Goal: Transaction & Acquisition: Purchase product/service

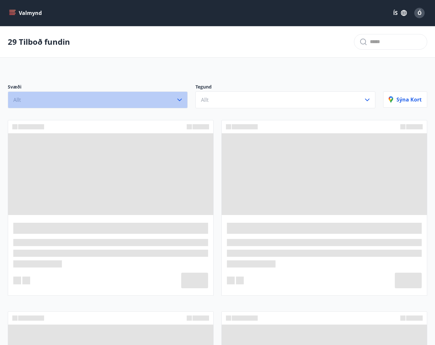
click at [184, 102] on button "Allt" at bounding box center [98, 99] width 180 height 17
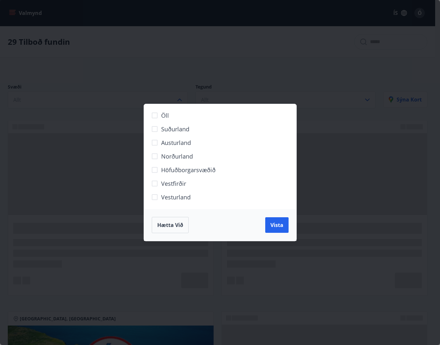
click at [226, 91] on div "Öll Suðurland [GEOGRAPHIC_DATA] Norðurland Höfuðborgarsvæðið [GEOGRAPHIC_DATA] …" at bounding box center [220, 172] width 440 height 345
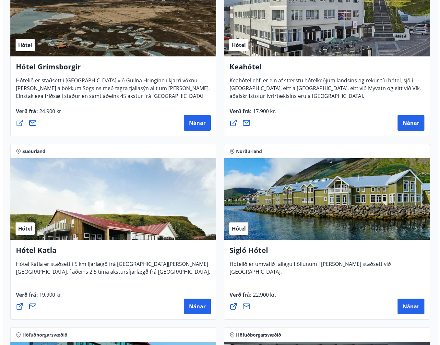
scroll to position [649, 0]
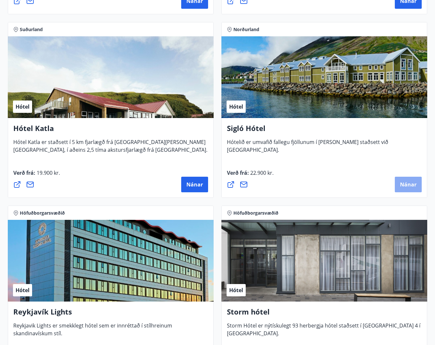
click at [409, 186] on span "Nánar" at bounding box center [408, 184] width 17 height 7
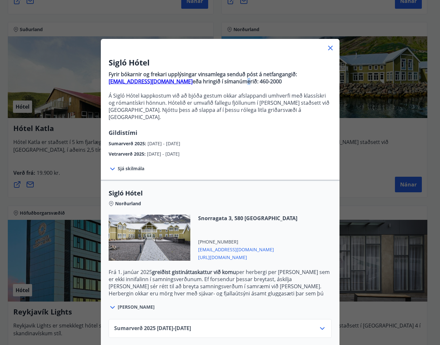
click at [211, 82] on strong "eða hringið í símanúmerið: 460-2000" at bounding box center [237, 81] width 89 height 7
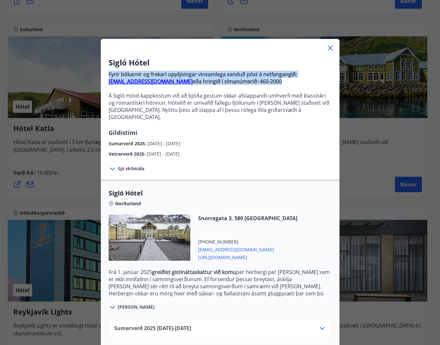
click at [211, 82] on strong "eða hringið í símanúmerið: 460-2000" at bounding box center [237, 81] width 89 height 7
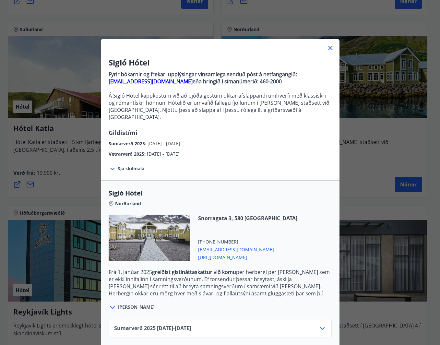
click at [197, 104] on p "Á Sigló Hótel kappkostum við að bjóða gestum okkar afslappandi umhverfi með kla…" at bounding box center [220, 106] width 223 height 29
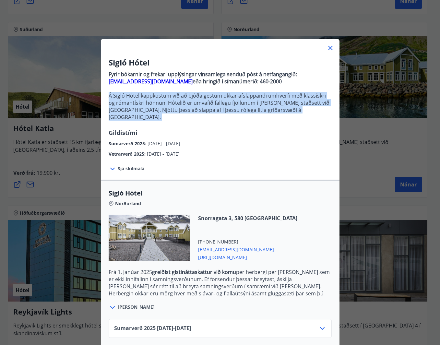
click at [197, 104] on p "Á Sigló Hótel kappkostum við að bjóða gestum okkar afslappandi umhverfi með kla…" at bounding box center [220, 106] width 223 height 29
click at [243, 102] on p "Á Sigló Hótel kappkostum við að bjóða gestum okkar afslappandi umhverfi með kla…" at bounding box center [220, 106] width 223 height 29
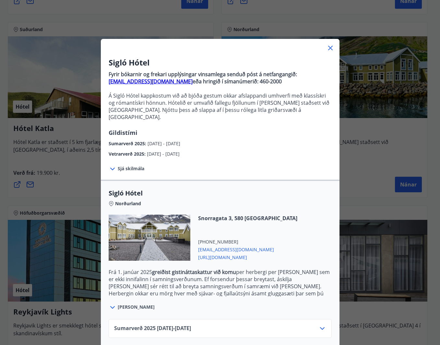
click at [230, 108] on p "Á Sigló Hótel kappkostum við að bjóða gestum okkar afslappandi umhverfi með kla…" at bounding box center [220, 106] width 223 height 29
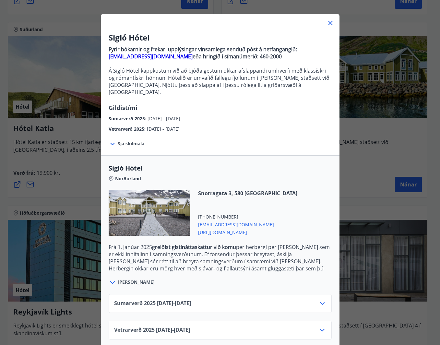
drag, startPoint x: 145, startPoint y: 123, endPoint x: 203, endPoint y: 123, distance: 58.1
click at [203, 123] on div "Vetrarverð 2025 : [DATE] - [DATE]" at bounding box center [220, 127] width 223 height 10
click at [210, 257] on p "Frá [DATE] greiðist gistináttaskattur við komu per herbergi per [PERSON_NAME] s…" at bounding box center [220, 254] width 223 height 21
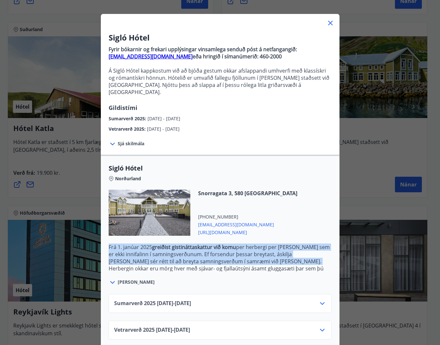
click at [210, 257] on p "Frá [DATE] greiðist gistináttaskattur við komu per herbergi per [PERSON_NAME] s…" at bounding box center [220, 254] width 223 height 21
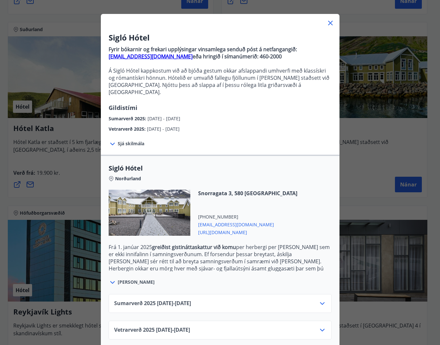
click at [225, 265] on p "Herbergin okkar eru mörg hver með sjávar- og fjallaútsýni ásamt gluggasæti þar …" at bounding box center [220, 279] width 223 height 29
click at [231, 250] on p "Frá [DATE] greiðist gistináttaskattur við komu per herbergi per [PERSON_NAME] s…" at bounding box center [220, 254] width 223 height 21
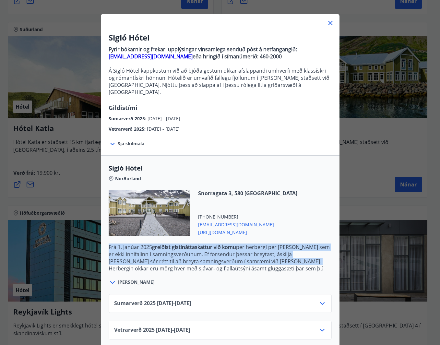
click at [231, 250] on p "Frá [DATE] greiðist gistináttaskattur við komu per herbergi per [PERSON_NAME] s…" at bounding box center [220, 254] width 223 height 21
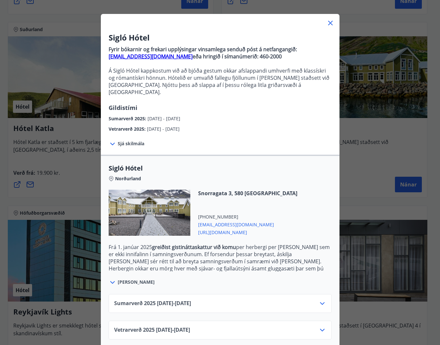
click at [301, 265] on p "Herbergin okkar eru mörg hver með sjávar- og fjallaútsýni ásamt gluggasæti þar …" at bounding box center [220, 279] width 223 height 29
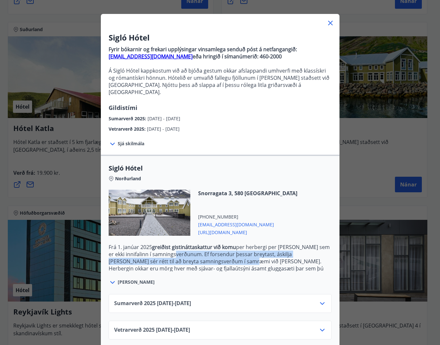
drag, startPoint x: 236, startPoint y: 251, endPoint x: 180, endPoint y: 244, distance: 56.8
click at [180, 244] on p "Frá [DATE] greiðist gistináttaskattur við komu per herbergi per [PERSON_NAME] s…" at bounding box center [220, 254] width 223 height 21
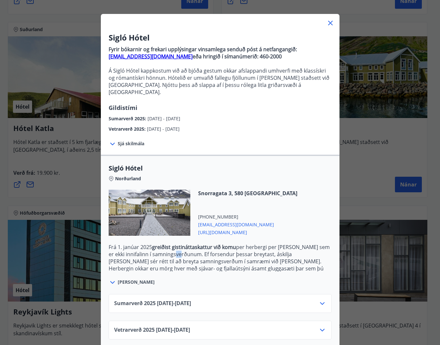
click at [180, 244] on p "Frá [DATE] greiðist gistináttaskattur við komu per herbergi per [PERSON_NAME] s…" at bounding box center [220, 254] width 223 height 21
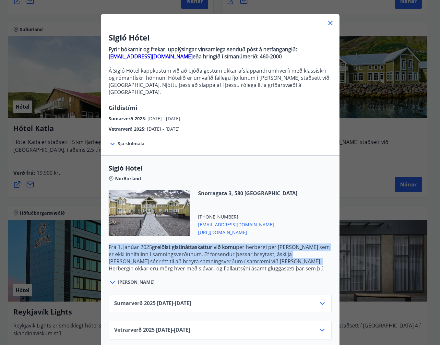
click at [180, 244] on p "Frá [DATE] greiðist gistináttaskattur við komu per herbergi per [PERSON_NAME] s…" at bounding box center [220, 254] width 223 height 21
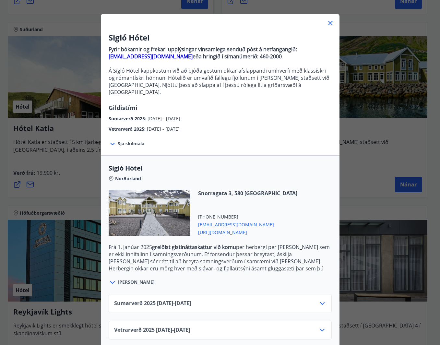
click at [207, 265] on p "Herbergin okkar eru mörg hver með sjávar- og fjallaútsýni ásamt gluggasæti þar …" at bounding box center [220, 279] width 223 height 29
click at [233, 244] on p "Frá [DATE] greiðist gistináttaskattur við komu per herbergi per [PERSON_NAME] s…" at bounding box center [220, 254] width 223 height 21
click at [109, 279] on icon at bounding box center [113, 283] width 8 height 8
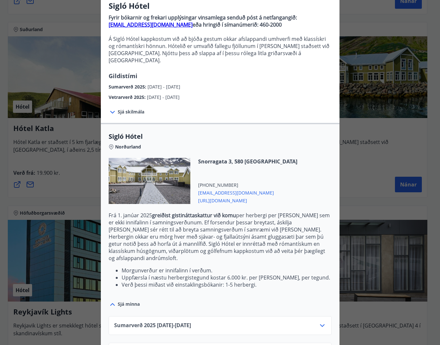
scroll to position [79, 0]
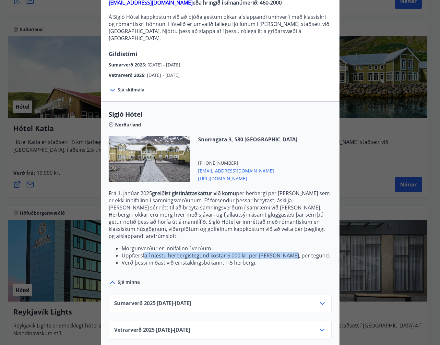
drag, startPoint x: 233, startPoint y: 251, endPoint x: 284, endPoint y: 251, distance: 50.3
click at [284, 252] on li "Uppfærsla í næstu herbergistegund kostar 6.000 kr. per [PERSON_NAME], per tegun…" at bounding box center [227, 255] width 210 height 7
click at [264, 252] on li "Uppfærsla í næstu herbergistegund kostar 6.000 kr. per [PERSON_NAME], per tegun…" at bounding box center [227, 255] width 210 height 7
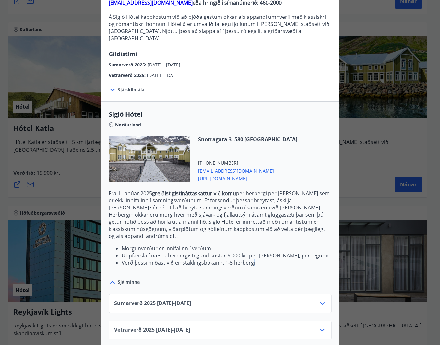
click at [249, 259] on li "Verð þessi miðast við einstaklingsbókanir: 1-5 herbergi." at bounding box center [227, 262] width 210 height 7
drag, startPoint x: 263, startPoint y: 256, endPoint x: 74, endPoint y: 257, distance: 189.5
click at [74, 257] on div "Sigló Hótel Fyrir bókarnir og frekari upplýsingar vinsamlega senduð póst á netf…" at bounding box center [220, 93] width 440 height 345
click at [214, 259] on li "Verð þessi miðast við einstaklingsbókanir: 1-5 herbergi." at bounding box center [227, 262] width 210 height 7
click at [210, 259] on li "Verð þessi miðast við einstaklingsbókanir: 1-5 herbergi." at bounding box center [227, 262] width 210 height 7
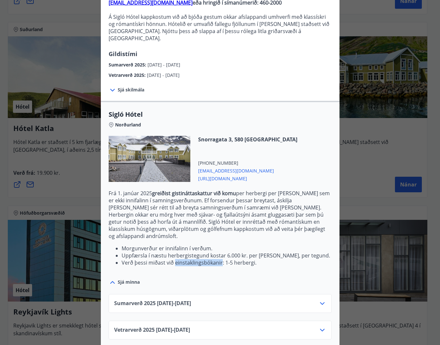
click at [210, 259] on li "Verð þessi miðast við einstaklingsbókanir: 1-5 herbergi." at bounding box center [227, 262] width 210 height 7
click at [211, 259] on li "Verð þessi miðast við einstaklingsbókanir: 1-5 herbergi." at bounding box center [227, 262] width 210 height 7
click at [228, 260] on div "Sigló Hótel Norðurland [STREET_ADDRESS] [PHONE_NUMBER] [EMAIL_ADDRESS][DOMAIN_N…" at bounding box center [220, 198] width 239 height 176
click at [197, 330] on div "Vetrarverð [PHONE_NUMBER][DATE] - [DATE]" at bounding box center [220, 332] width 212 height 13
click at [204, 326] on div "Vetrarverð [PHONE_NUMBER][DATE] - [DATE]" at bounding box center [220, 332] width 212 height 13
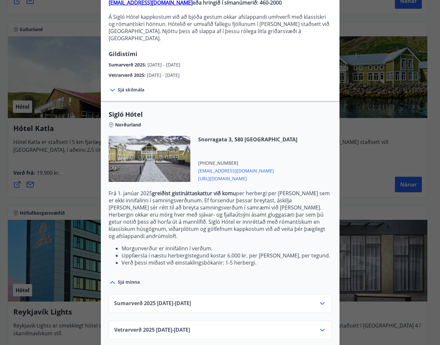
click at [320, 326] on icon at bounding box center [323, 330] width 8 height 8
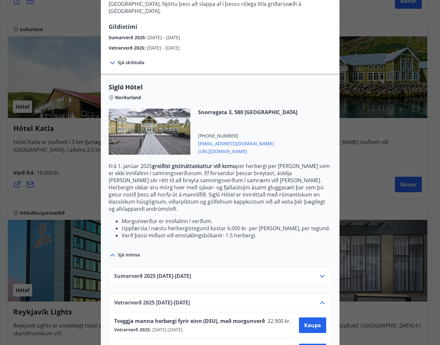
scroll to position [131, 0]
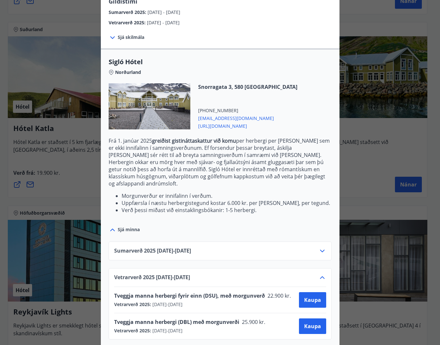
drag, startPoint x: 170, startPoint y: 290, endPoint x: 224, endPoint y: 294, distance: 54.4
click at [224, 294] on div "Tveggja manna herbergi fyrir einn (DSU), með morgunverð 22.900 kr. Vetrarverð 2…" at bounding box center [204, 300] width 181 height 16
click at [225, 301] on div "Vetrarverð 2025 : [DATE] - [DATE]" at bounding box center [204, 304] width 181 height 6
drag, startPoint x: 231, startPoint y: 315, endPoint x: 115, endPoint y: 312, distance: 116.5
click at [109, 312] on div "Vetrarverð [PHONE_NUMBER][DATE] - [DATE] Tveggja manna herbergi fyrir einn (DSU…" at bounding box center [220, 303] width 223 height 71
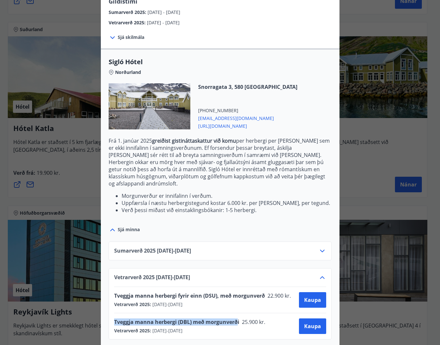
click at [186, 319] on div "Tveggja manna herbergi (DBL) með morgunverði 25.900 kr." at bounding box center [191, 323] width 155 height 9
click at [314, 323] on span "Kaupa" at bounding box center [312, 326] width 17 height 7
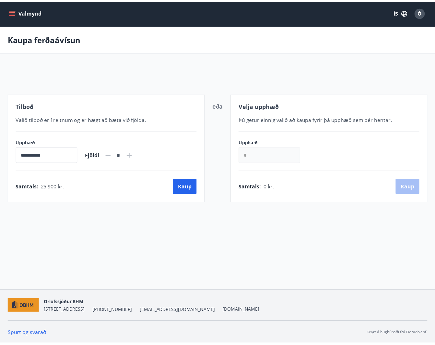
scroll to position [1, 0]
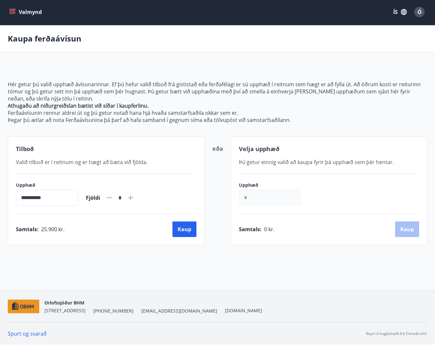
click at [68, 164] on span "Valið tilboð er í reitnum og er hægt að bæta við fjölda." at bounding box center [82, 162] width 132 height 7
click at [150, 163] on div "Valið tilboð er í reitnum og er hægt að bæta við fjölda." at bounding box center [106, 162] width 181 height 8
drag, startPoint x: 271, startPoint y: 199, endPoint x: 235, endPoint y: 196, distance: 36.1
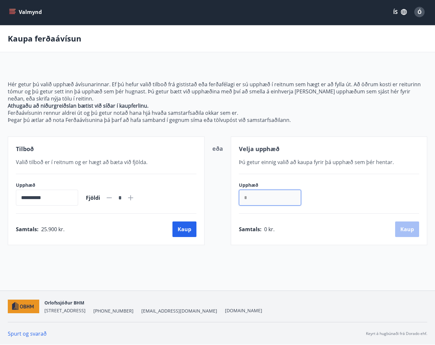
click at [235, 196] on div "Velja upphæð Þú getur einnig valið að [PERSON_NAME] fyrir þá upphæð sem þér hen…" at bounding box center [329, 191] width 197 height 109
click at [267, 198] on input "*" at bounding box center [270, 198] width 62 height 16
click at [71, 89] on p "Hér getur þú valið upphæð ávísunarinnar. Ef þú hefur valið tilboð frá gististað…" at bounding box center [218, 91] width 420 height 21
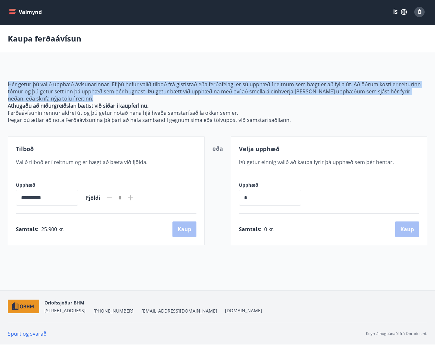
click at [71, 89] on p "Hér getur þú valið upphæð ávísunarinnar. Ef þú hefur valið tilboð frá gististað…" at bounding box center [218, 91] width 420 height 21
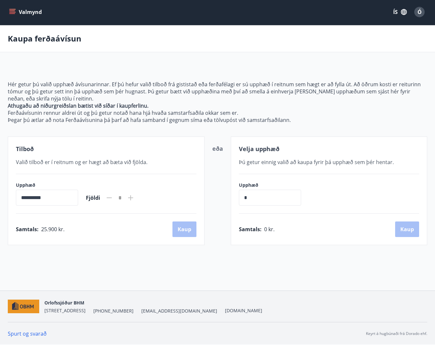
click at [146, 107] on strong "Athugaðu að niðurgreiðslan bætist við síðar í kaupferlinu." at bounding box center [78, 105] width 141 height 7
drag, startPoint x: 146, startPoint y: 107, endPoint x: 163, endPoint y: 114, distance: 18.3
click at [146, 108] on strong "Athugaðu að niðurgreiðslan bætist við síðar í kaupferlinu." at bounding box center [78, 105] width 141 height 7
click at [206, 130] on div "**********" at bounding box center [218, 155] width 420 height 180
